Goal: Task Accomplishment & Management: Complete application form

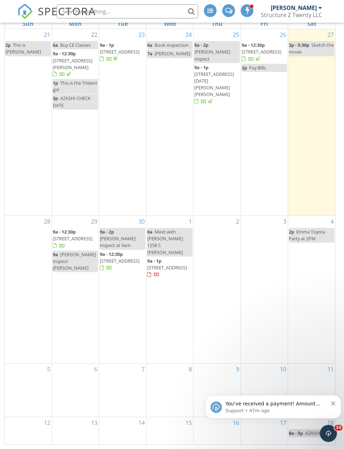
click at [291, 410] on p "Support • 47m ago" at bounding box center [277, 410] width 102 height 6
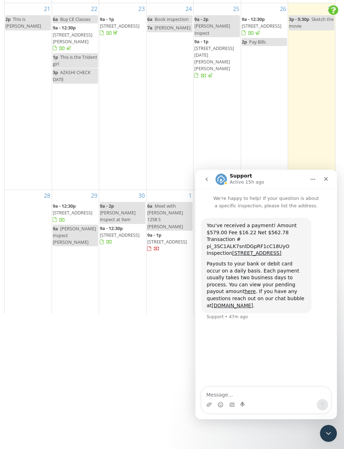
click at [328, 437] on icon "Close Intercom Messenger" at bounding box center [329, 433] width 9 height 9
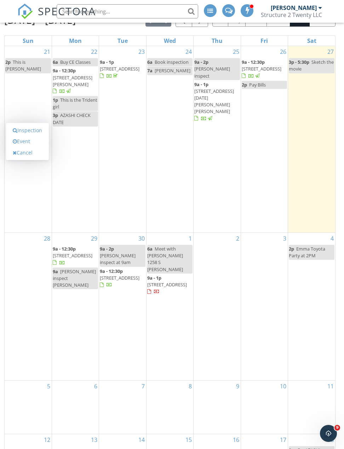
click at [36, 147] on link "Event" at bounding box center [27, 141] width 36 height 11
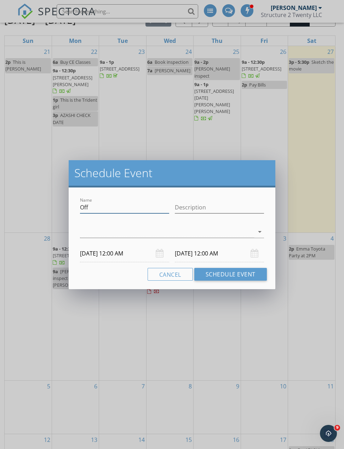
click at [112, 204] on input "Off" at bounding box center [124, 208] width 89 height 12
type input "O"
type input "CE CLASSES"
click at [117, 232] on div at bounding box center [167, 232] width 174 height 12
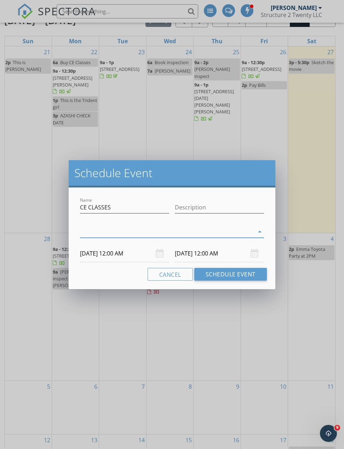
scroll to position [92, 0]
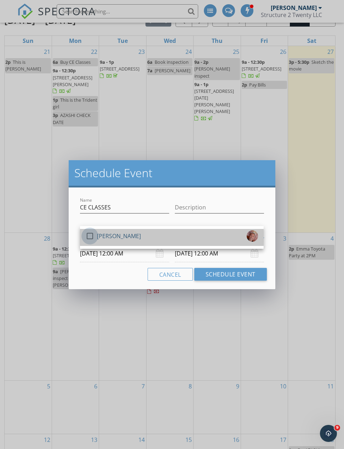
click at [92, 235] on div at bounding box center [90, 236] width 12 height 12
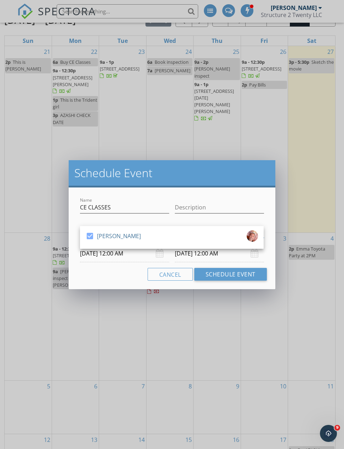
click at [121, 260] on body "SPECTORA Ed Jesionka Structure 2 Twenty LLC Role: Inspector Change Role Dashboa…" at bounding box center [172, 187] width 344 height 558
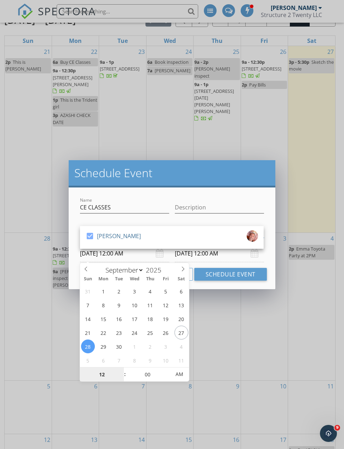
click at [105, 374] on input "12" at bounding box center [102, 374] width 44 height 14
type input "6"
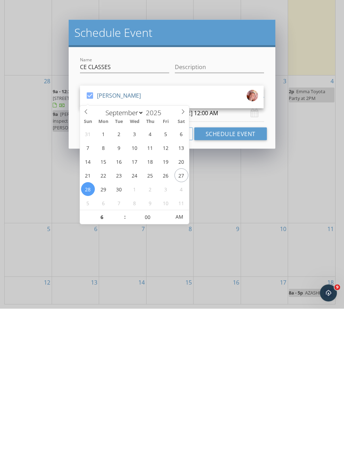
click at [211, 197] on div "Description" at bounding box center [219, 208] width 89 height 23
type input "09/28/2025 6:00 AM"
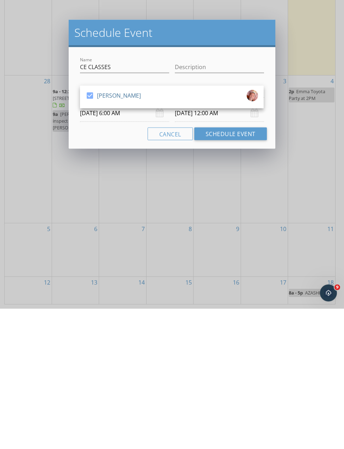
scroll to position [135, 0]
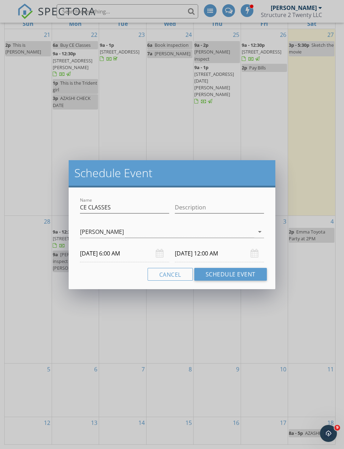
type input "06"
click at [209, 257] on body "SPECTORA Ed Jesionka Structure 2 Twenty LLC Role: Inspector Change Role Dashboa…" at bounding box center [172, 170] width 344 height 558
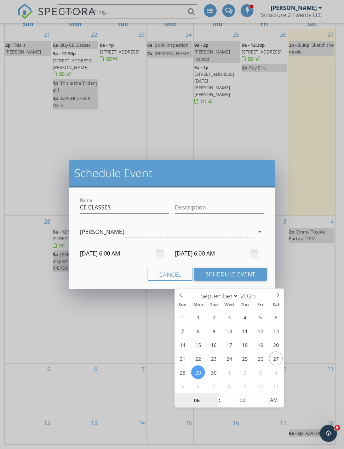
type input "09/28/2025 6:00 AM"
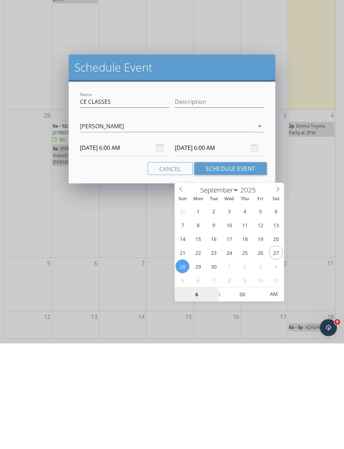
type input "06"
type input "09/28/2025 6:00 PM"
click at [223, 160] on div "Schedule Event" at bounding box center [172, 173] width 207 height 27
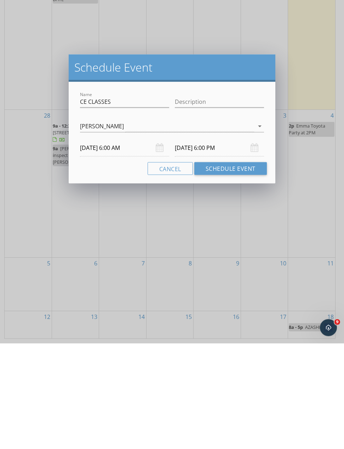
scroll to position [135, 0]
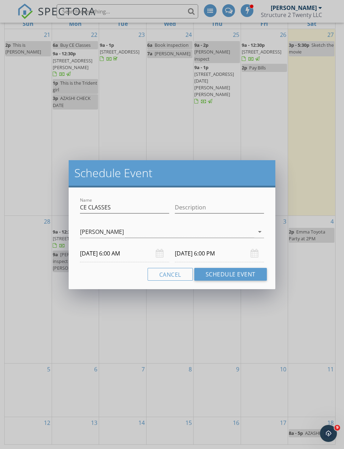
click at [237, 274] on button "Schedule Event" at bounding box center [230, 274] width 73 height 13
